Goal: Task Accomplishment & Management: Manage account settings

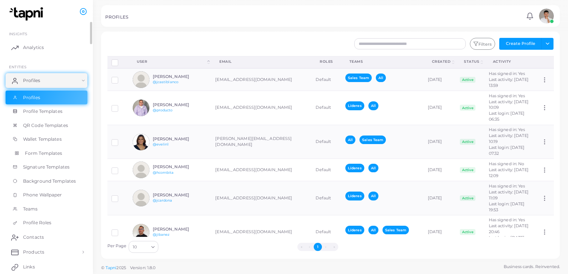
click at [37, 153] on span "Form Templates" at bounding box center [44, 153] width 38 height 7
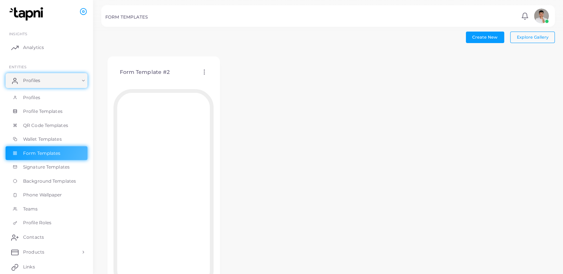
click at [204, 69] on icon at bounding box center [204, 72] width 7 height 7
click at [224, 77] on span "Edit Template" at bounding box center [234, 78] width 28 height 6
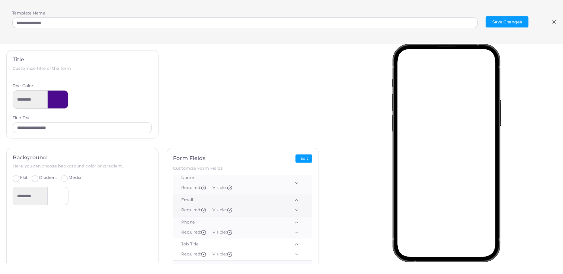
scroll to position [21, 0]
click at [210, 212] on td "Phone Required: Visible:" at bounding box center [226, 221] width 107 height 22
click at [294, 216] on icon at bounding box center [296, 216] width 5 height 5
click at [295, 204] on polyline at bounding box center [296, 204] width 3 height 1
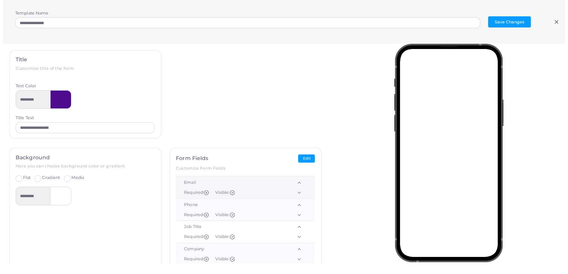
scroll to position [0, 0]
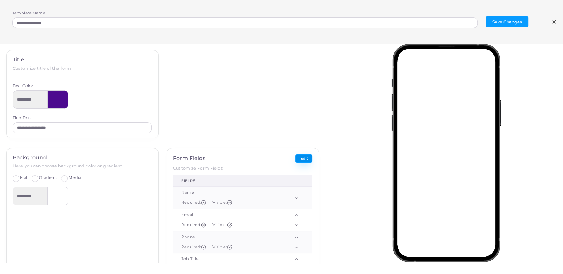
click at [295, 157] on button "Edit" at bounding box center [303, 159] width 17 height 9
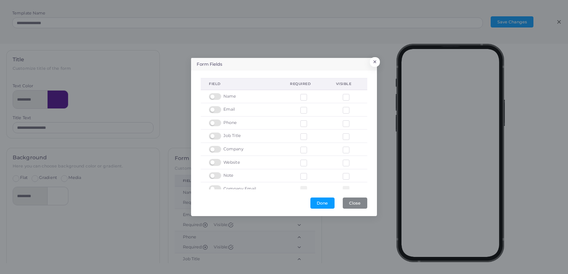
click at [219, 120] on label at bounding box center [216, 120] width 15 height 0
click at [216, 120] on label at bounding box center [216, 120] width 15 height 0
click at [317, 205] on button "Done" at bounding box center [323, 203] width 24 height 11
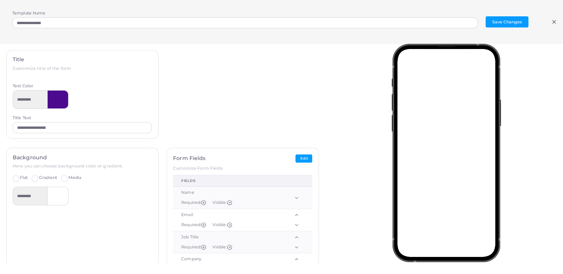
click at [556, 20] on icon at bounding box center [554, 22] width 6 height 6
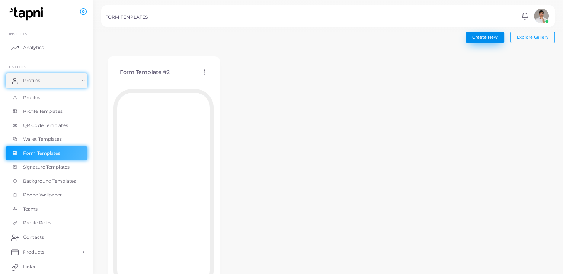
click at [489, 35] on span "Create New" at bounding box center [484, 37] width 25 height 5
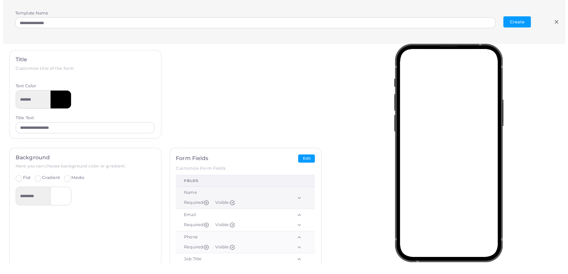
scroll to position [103, 0]
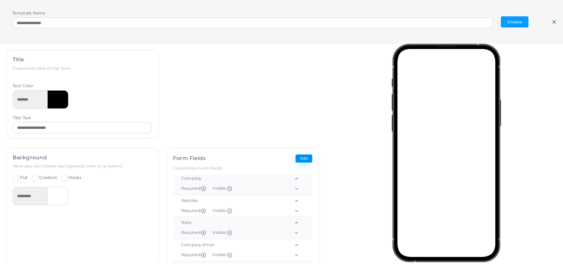
click at [302, 160] on button "Edit" at bounding box center [303, 159] width 17 height 9
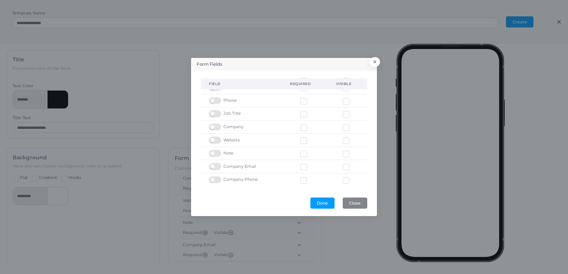
scroll to position [0, 0]
